Goal: Download file/media

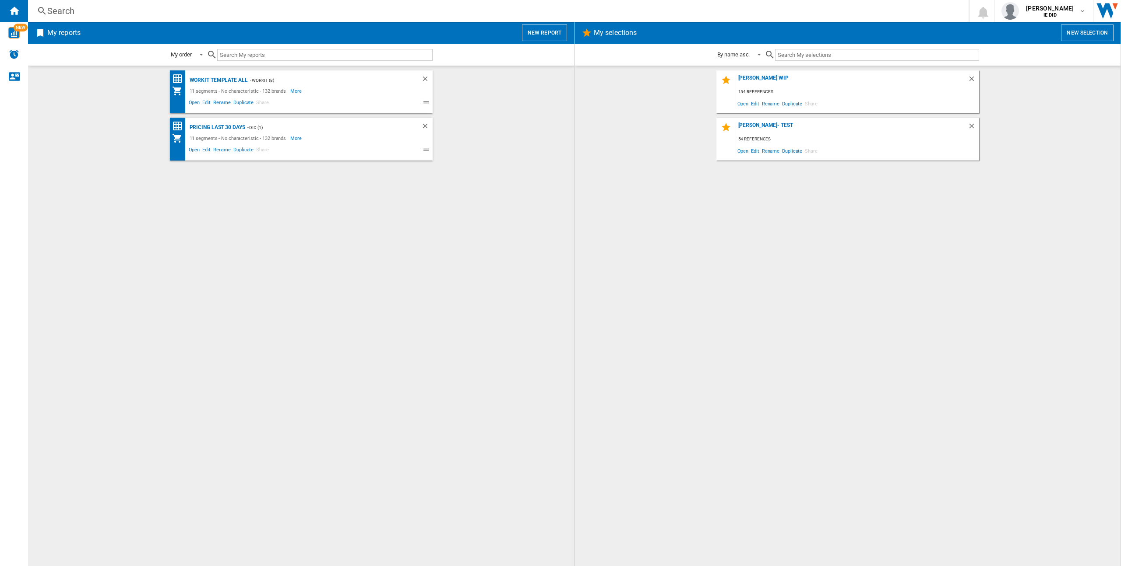
click at [545, 30] on button "New report" at bounding box center [544, 33] width 45 height 17
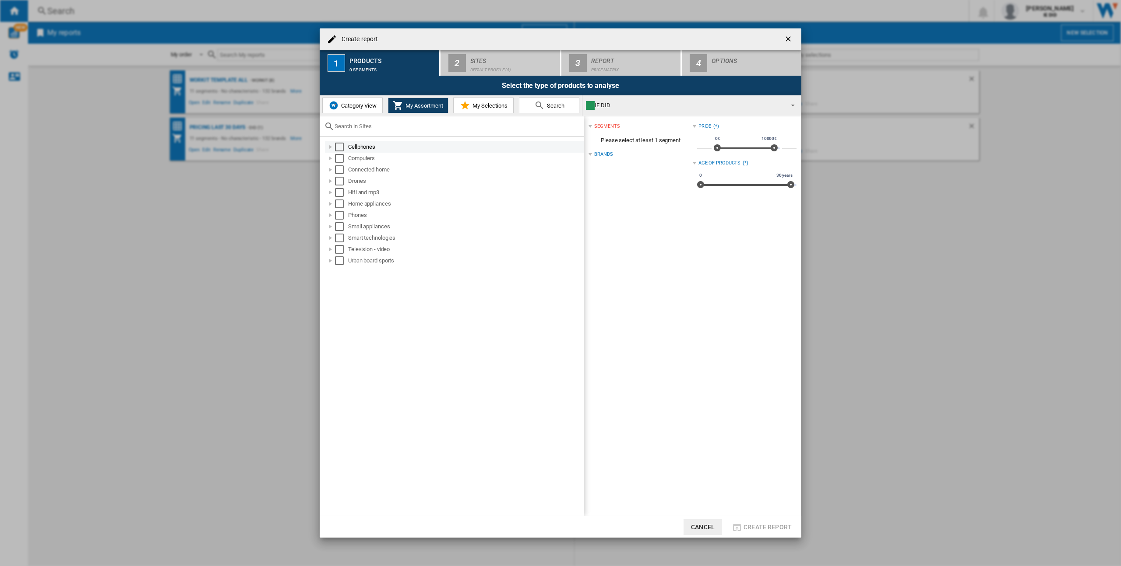
click at [338, 147] on div "Select" at bounding box center [339, 147] width 9 height 9
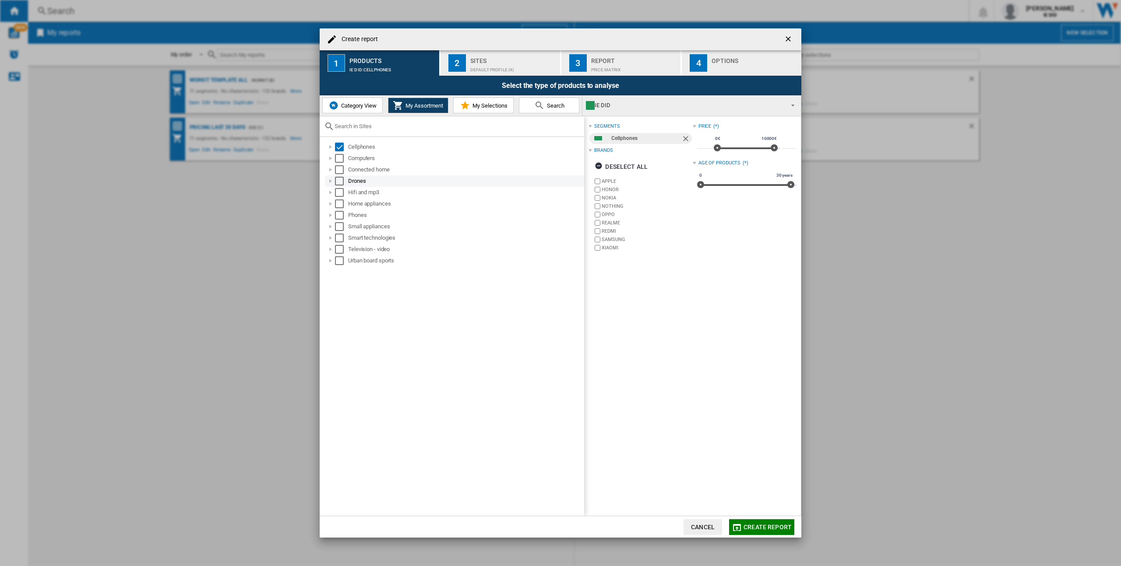
drag, startPoint x: 340, startPoint y: 163, endPoint x: 341, endPoint y: 176, distance: 12.7
click at [340, 163] on div "Computers" at bounding box center [454, 158] width 259 height 11
click at [341, 176] on div "Drones" at bounding box center [454, 181] width 259 height 11
click at [785, 42] on ng-md-icon "getI18NText('BUTTONS.CLOSE_DIALOG')" at bounding box center [789, 40] width 11 height 11
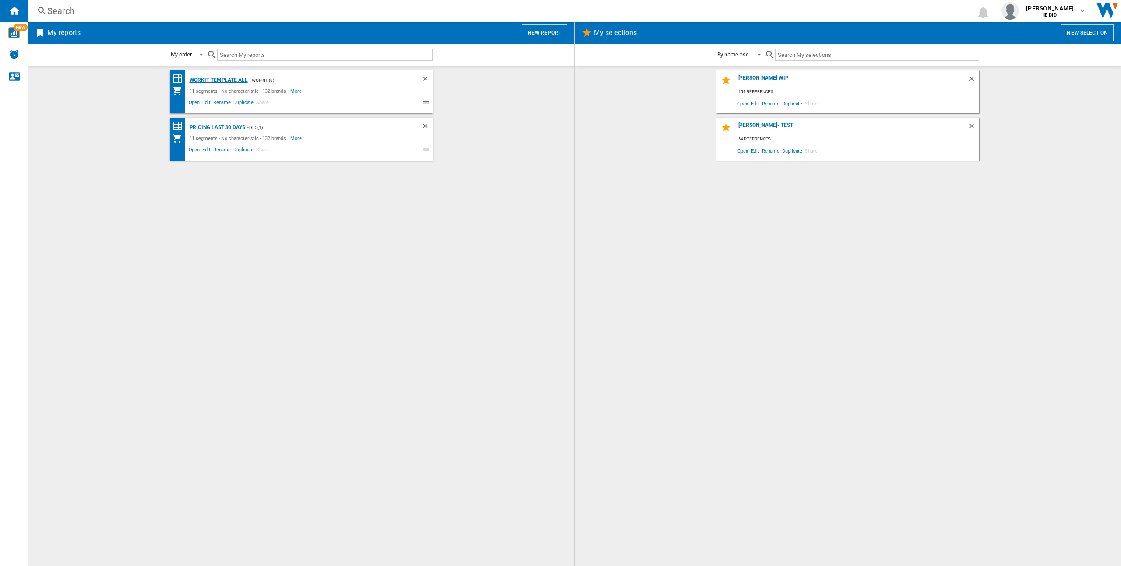
click at [224, 80] on div "Workit Template All" at bounding box center [217, 80] width 60 height 11
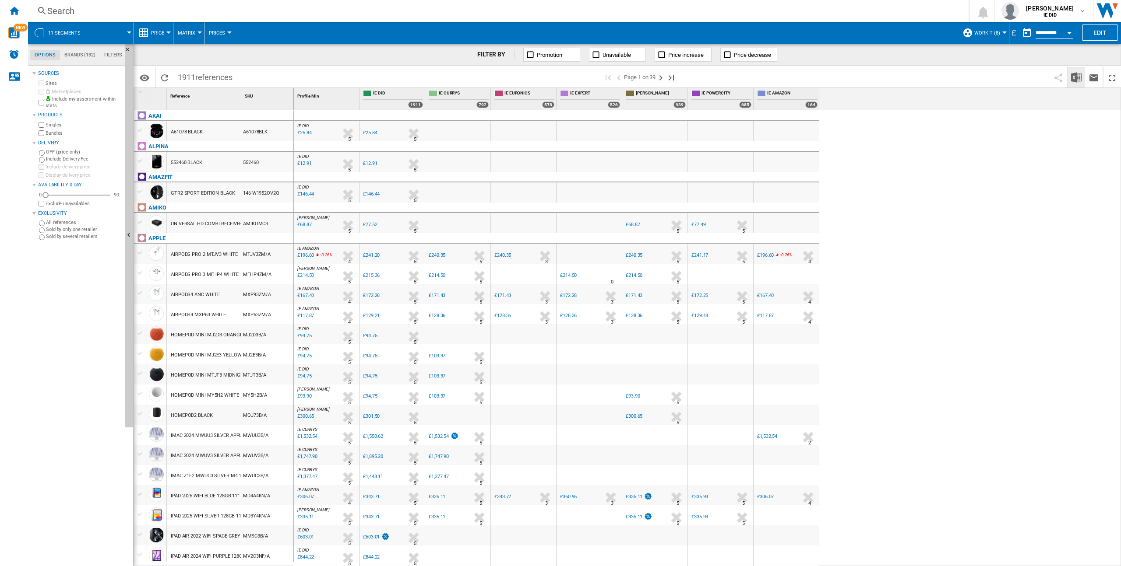
click at [1077, 77] on img "Download in Excel" at bounding box center [1076, 77] width 11 height 11
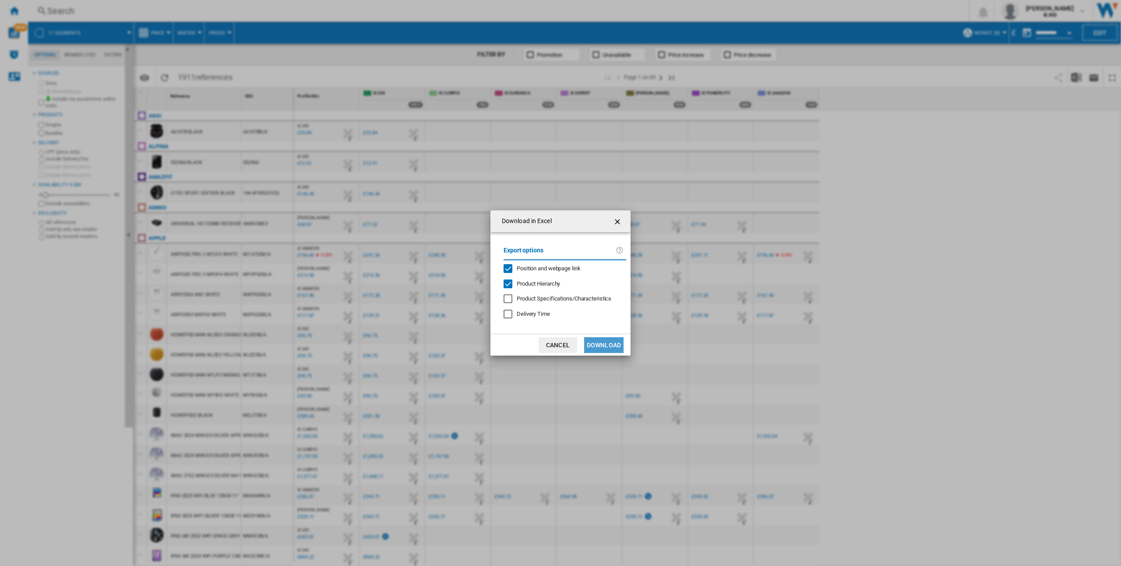
click at [609, 349] on button "Download" at bounding box center [603, 345] width 39 height 16
